Goal: Find specific page/section: Find specific page/section

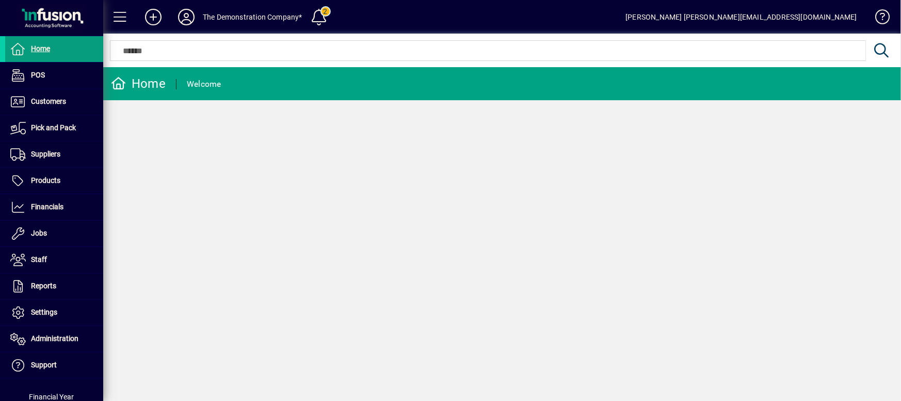
click at [190, 23] on icon at bounding box center [186, 17] width 21 height 17
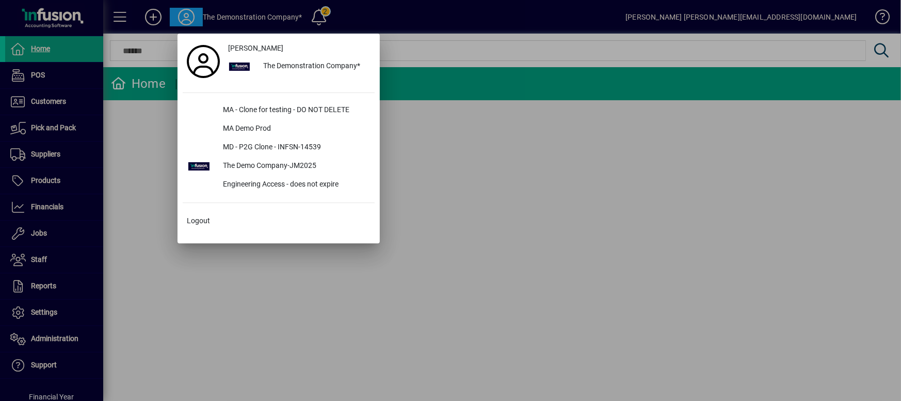
click at [151, 20] on div at bounding box center [450, 200] width 901 height 401
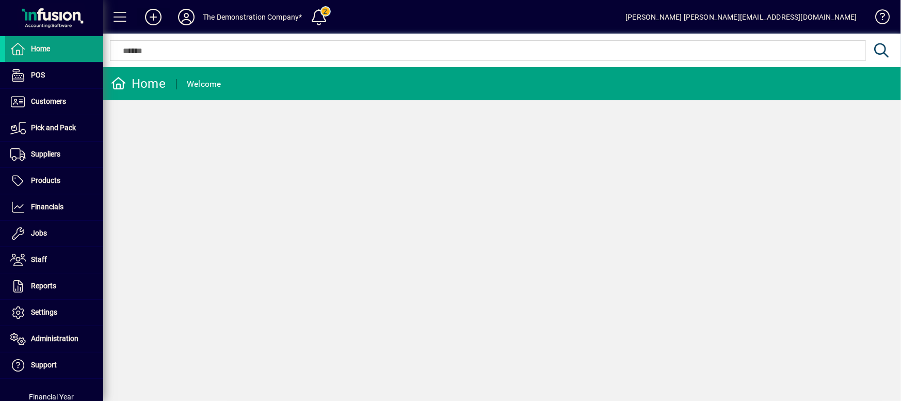
click at [151, 20] on icon at bounding box center [153, 17] width 21 height 17
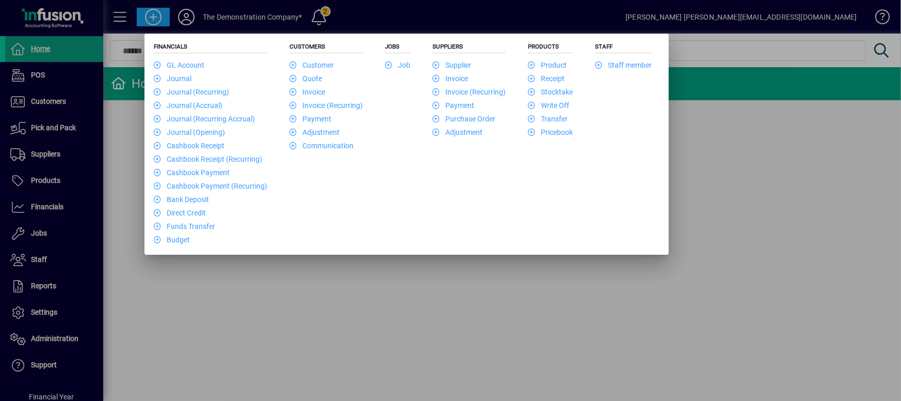
click at [619, 339] on div at bounding box center [450, 200] width 901 height 401
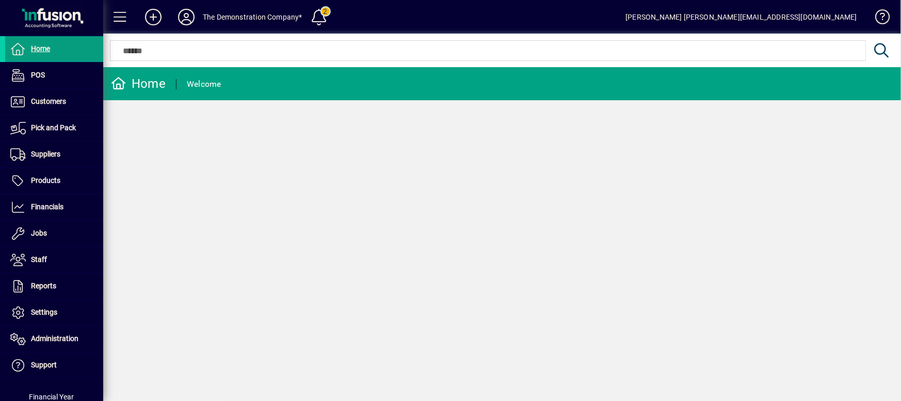
click at [619, 339] on div "Home Welcome" at bounding box center [502, 233] width 798 height 333
click at [53, 99] on span "Customers" at bounding box center [48, 101] width 35 height 8
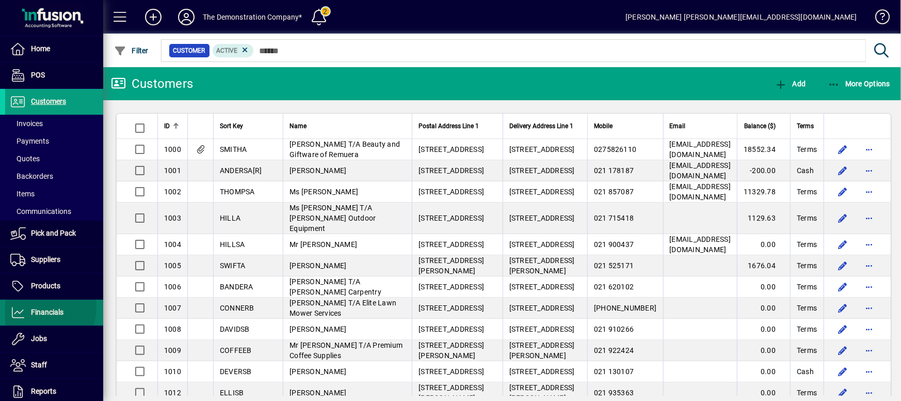
click at [39, 308] on span "Financials" at bounding box center [47, 312] width 33 height 8
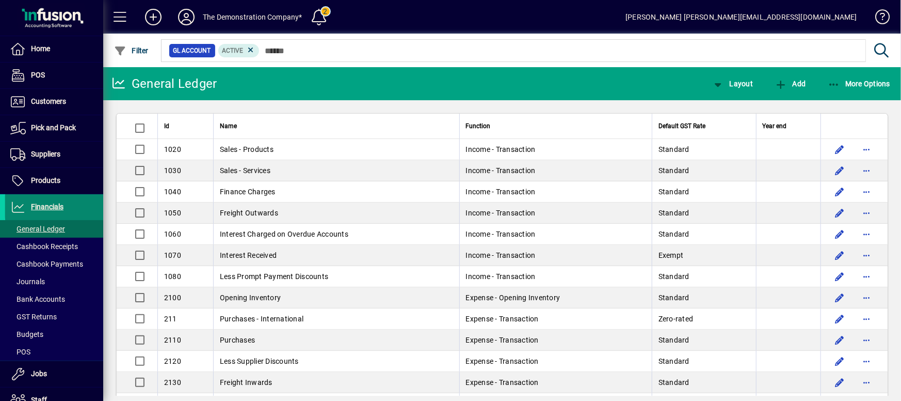
click at [57, 206] on span "Financials" at bounding box center [47, 206] width 33 height 8
